Goal: Transaction & Acquisition: Purchase product/service

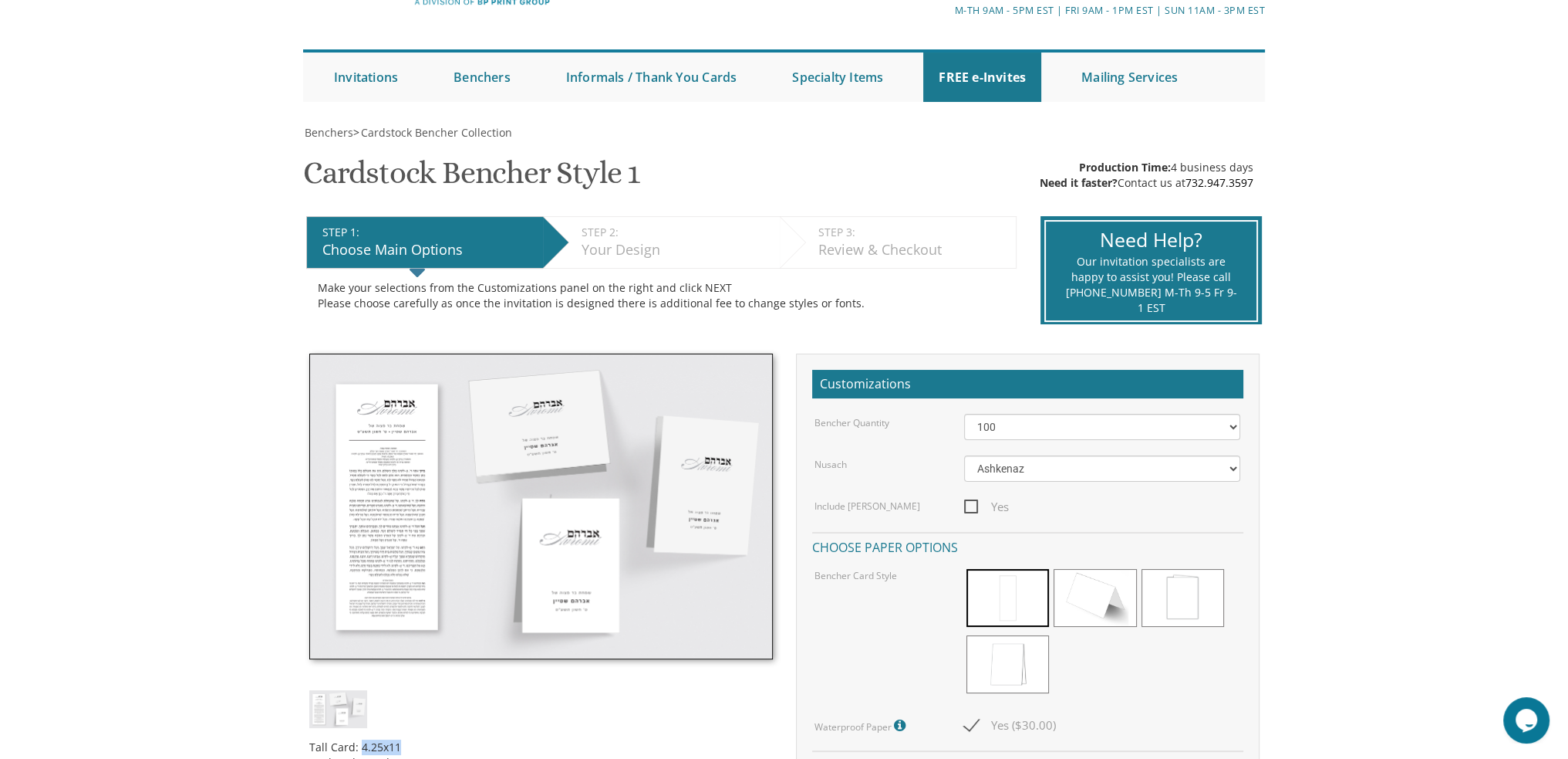
scroll to position [309, 0]
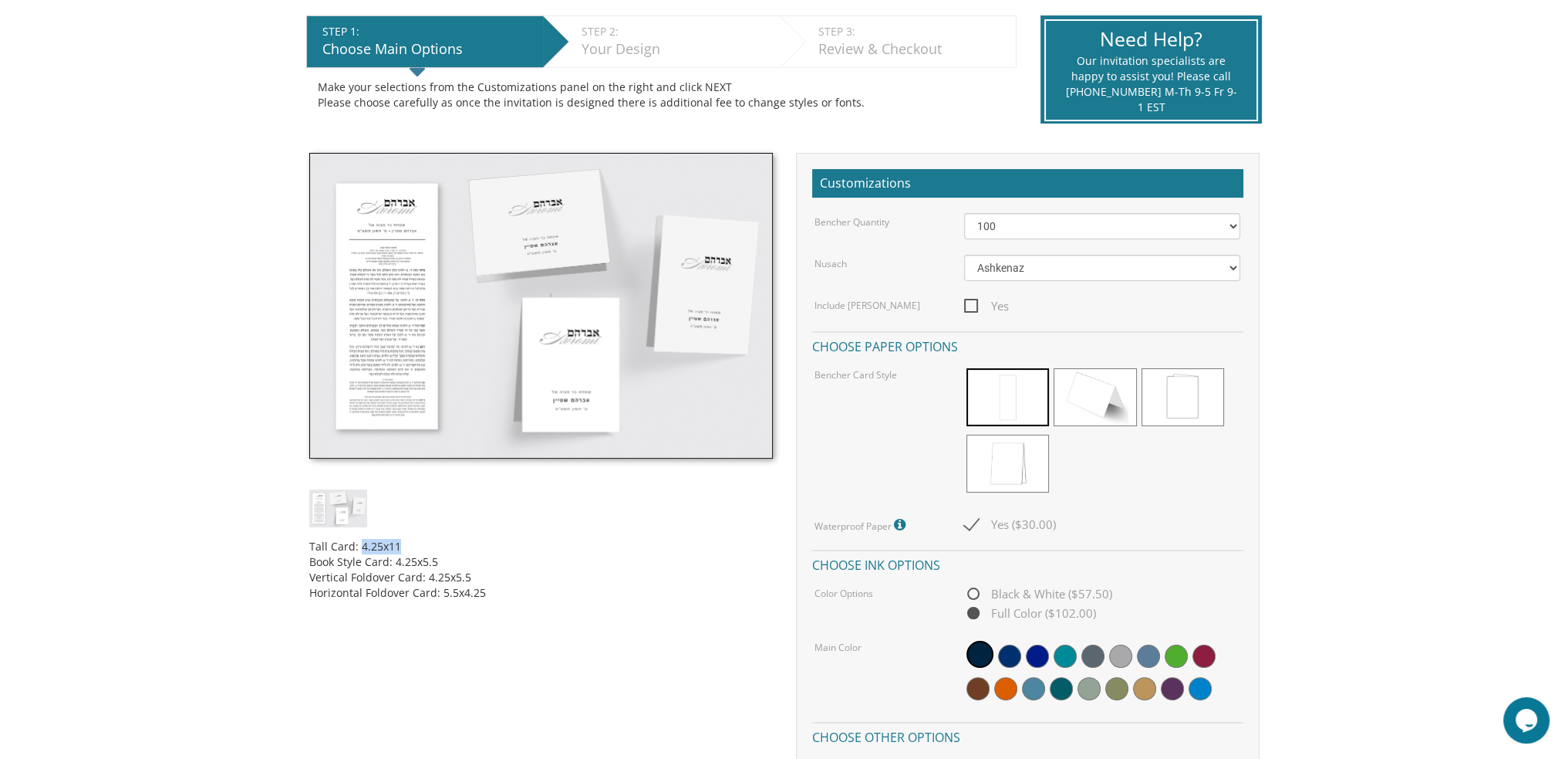
click at [465, 384] on img at bounding box center [541, 306] width 464 height 306
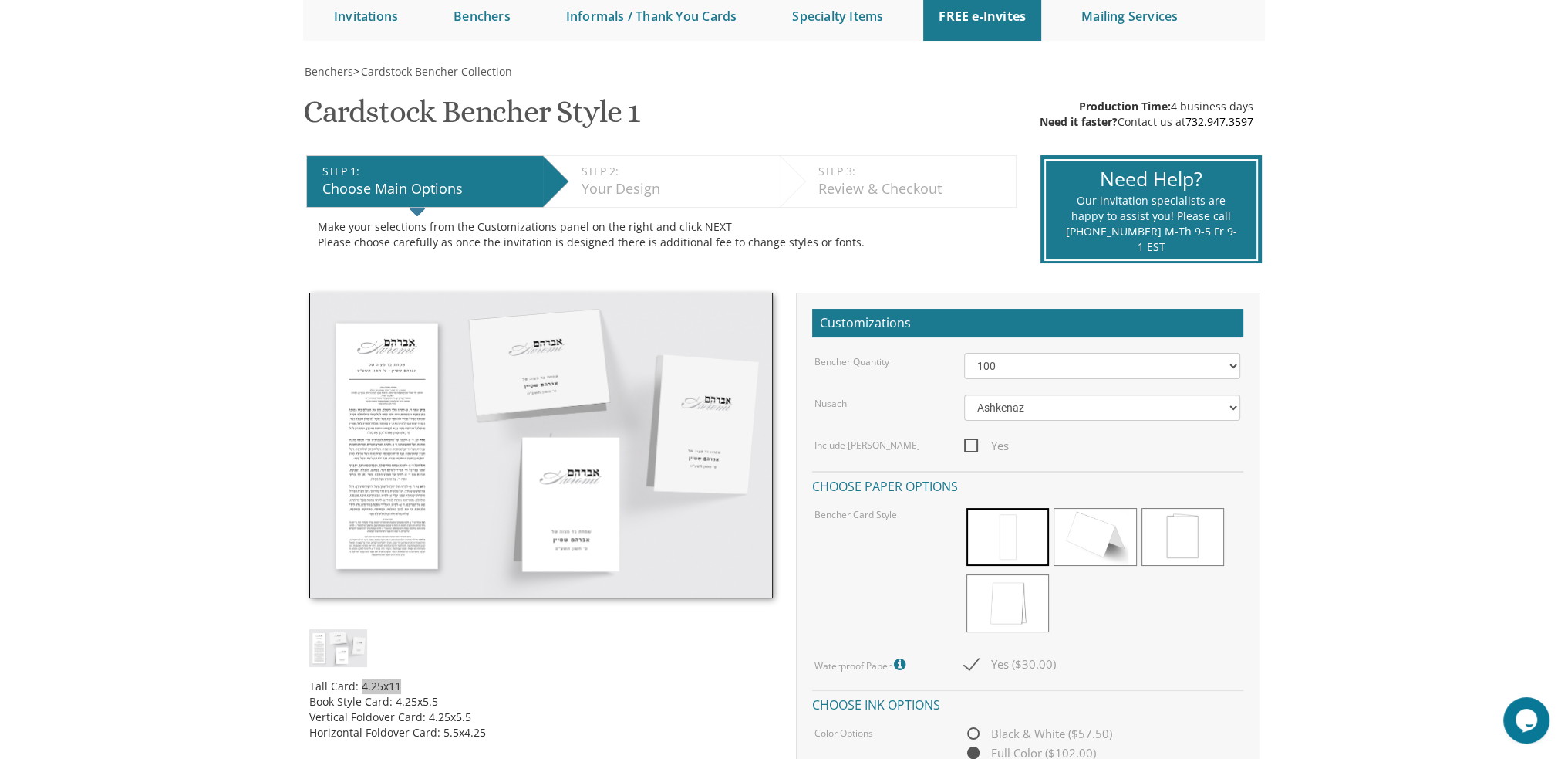
scroll to position [154, 0]
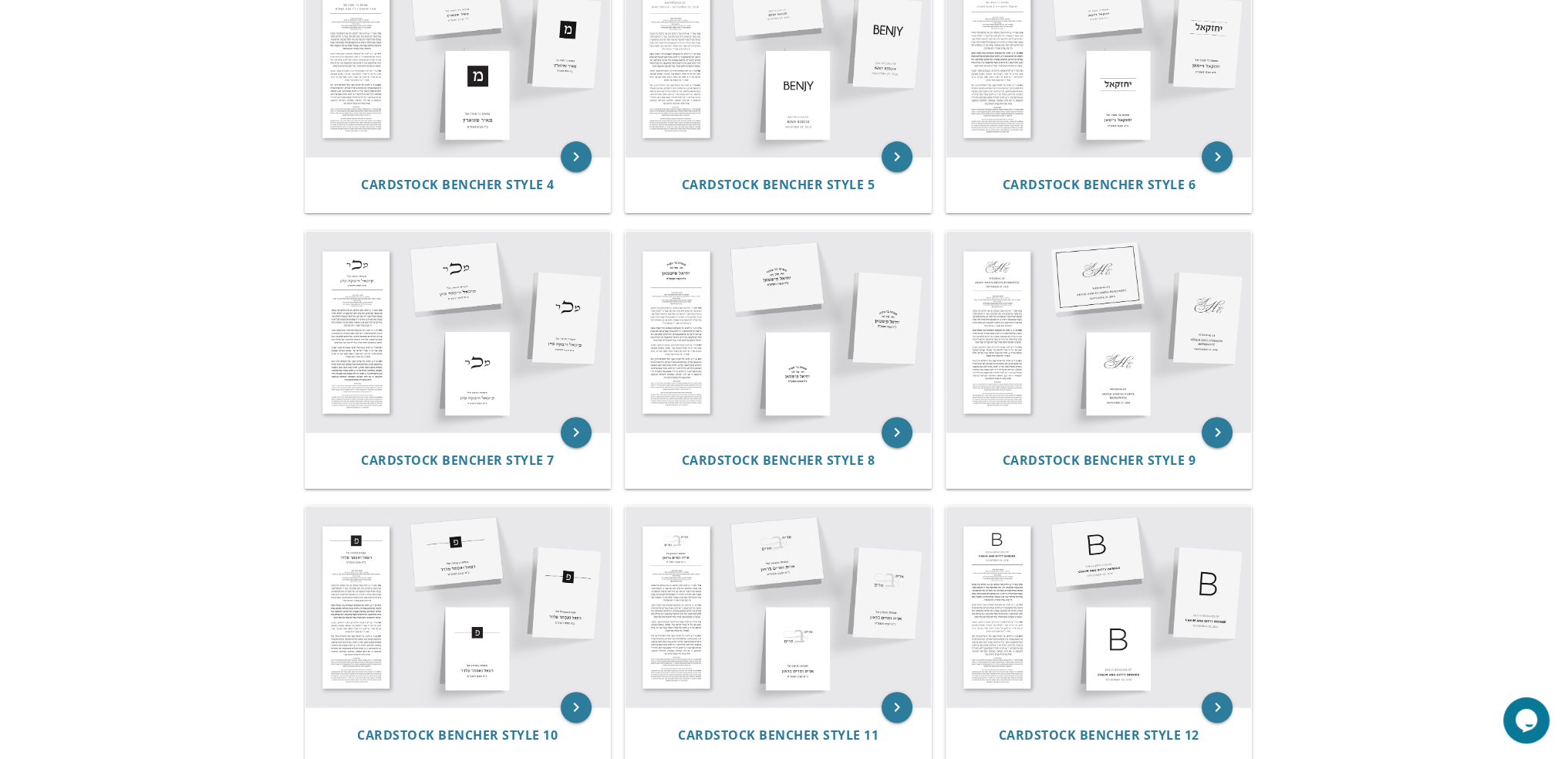
scroll to position [232, 0]
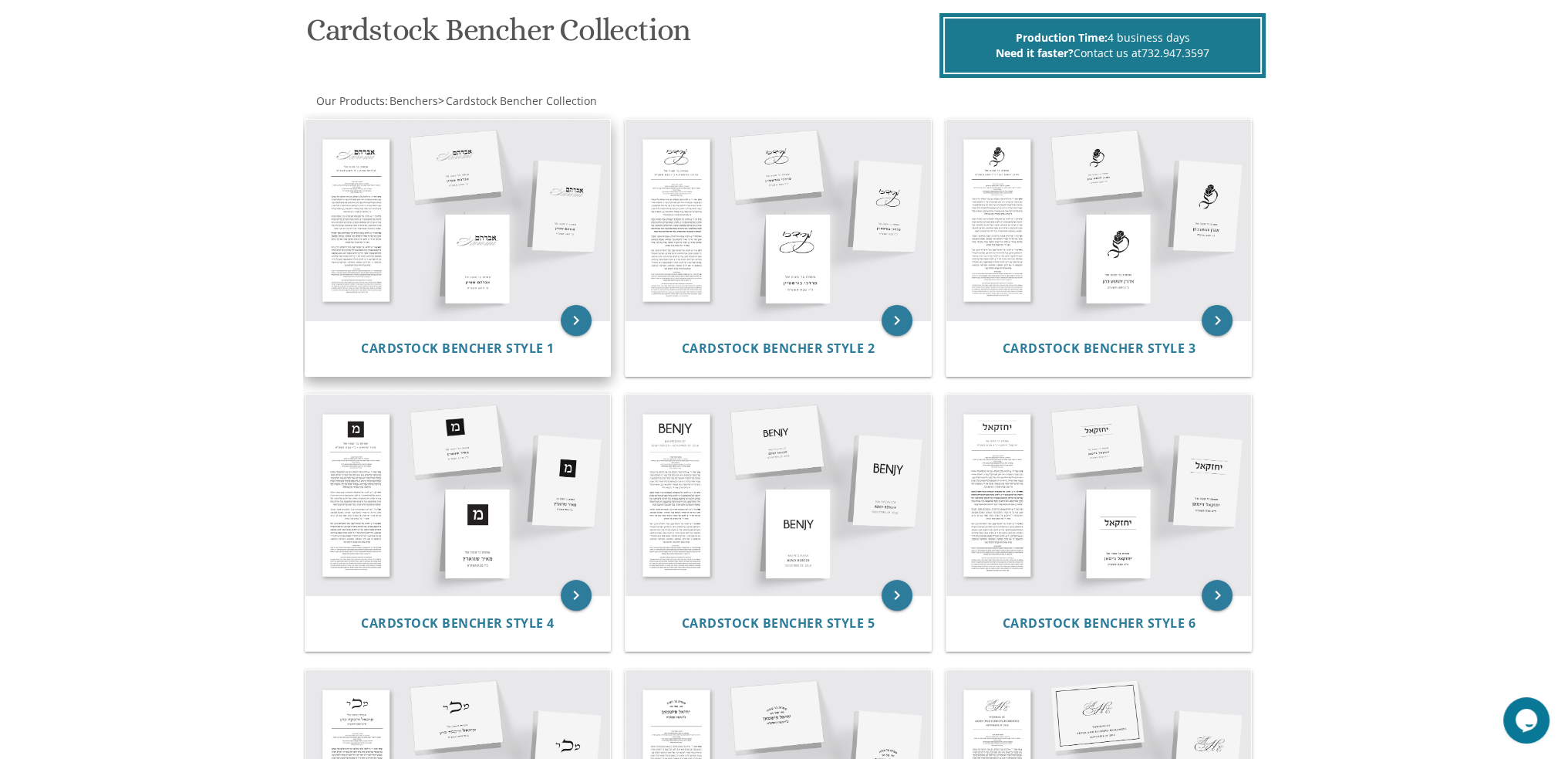
click at [451, 239] on img at bounding box center [458, 220] width 305 height 201
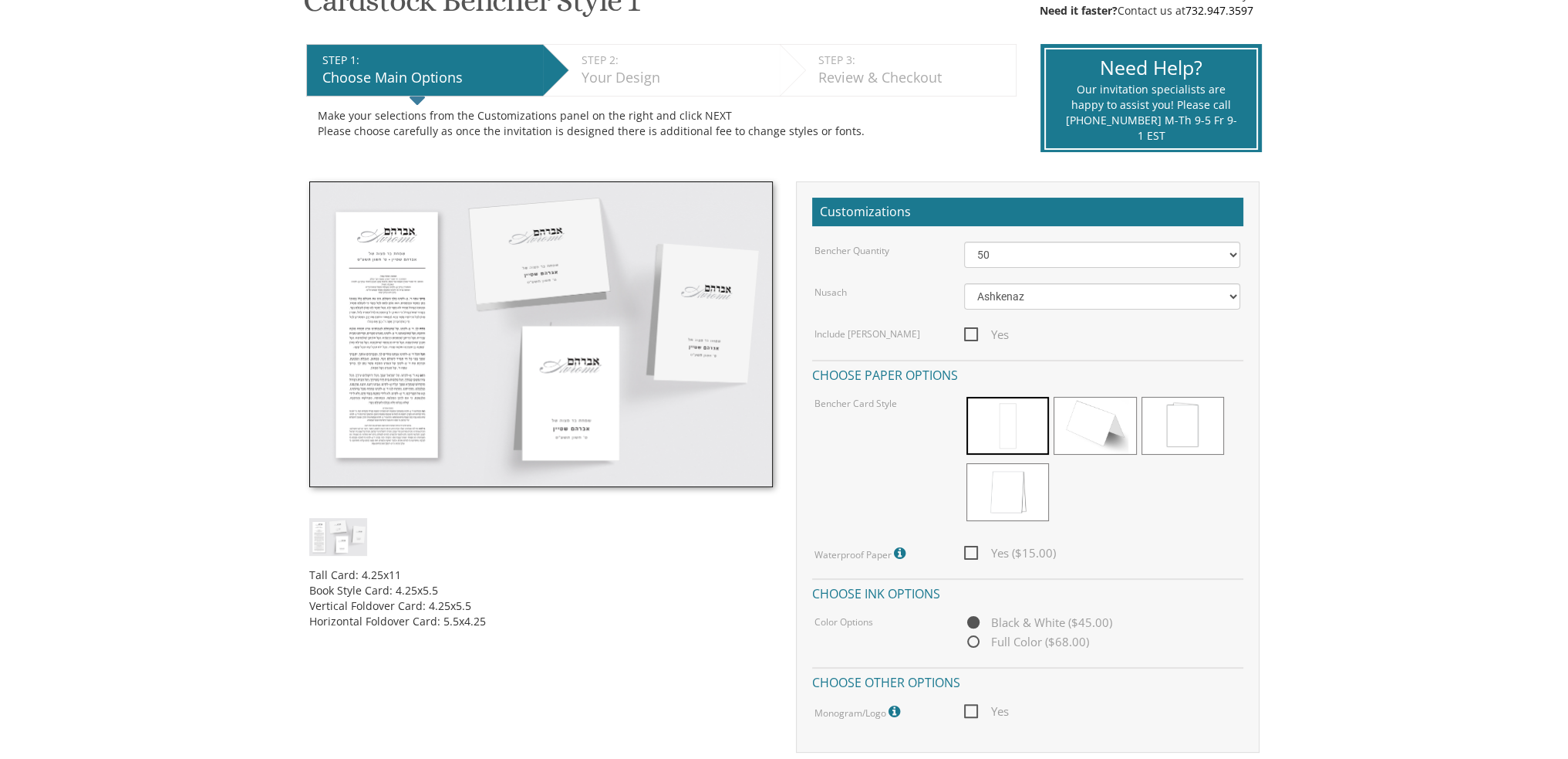
scroll to position [309, 0]
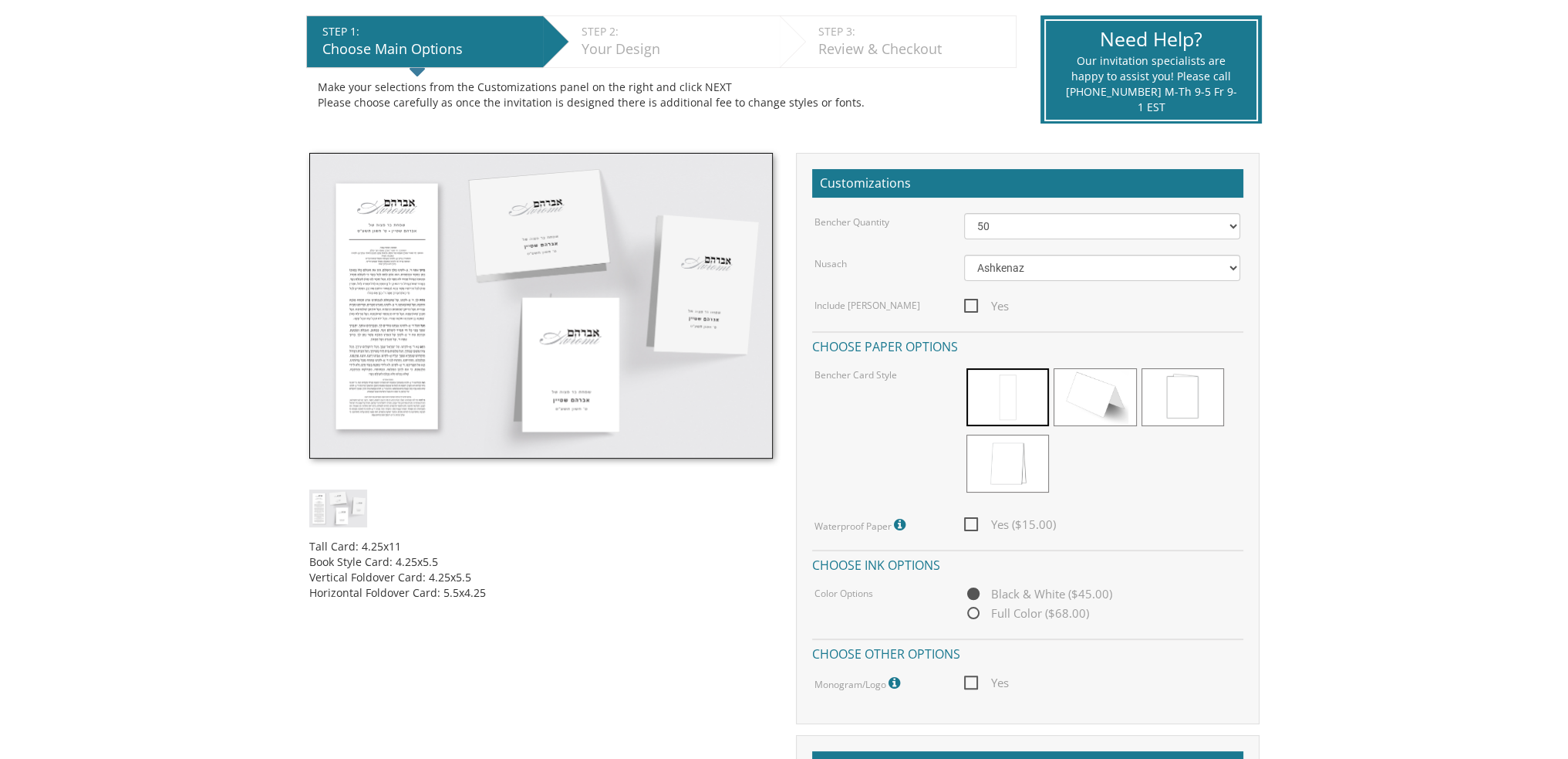
click at [457, 285] on img at bounding box center [541, 306] width 464 height 306
click at [340, 497] on img at bounding box center [339, 508] width 58 height 38
click at [442, 341] on img at bounding box center [541, 306] width 464 height 306
